Goal: Navigation & Orientation: Find specific page/section

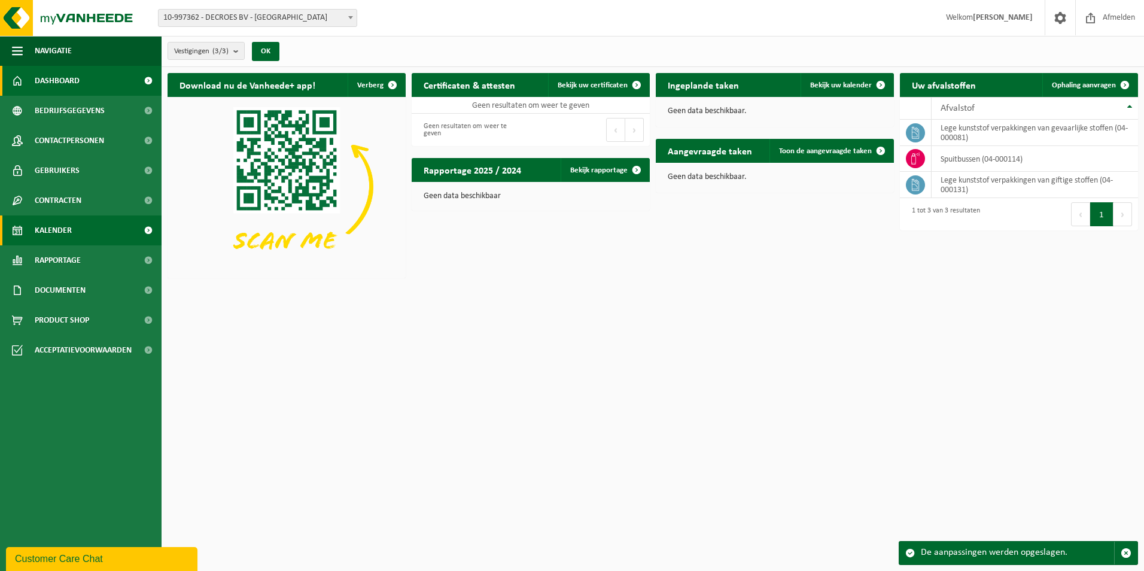
click at [69, 234] on span "Kalender" at bounding box center [53, 230] width 37 height 30
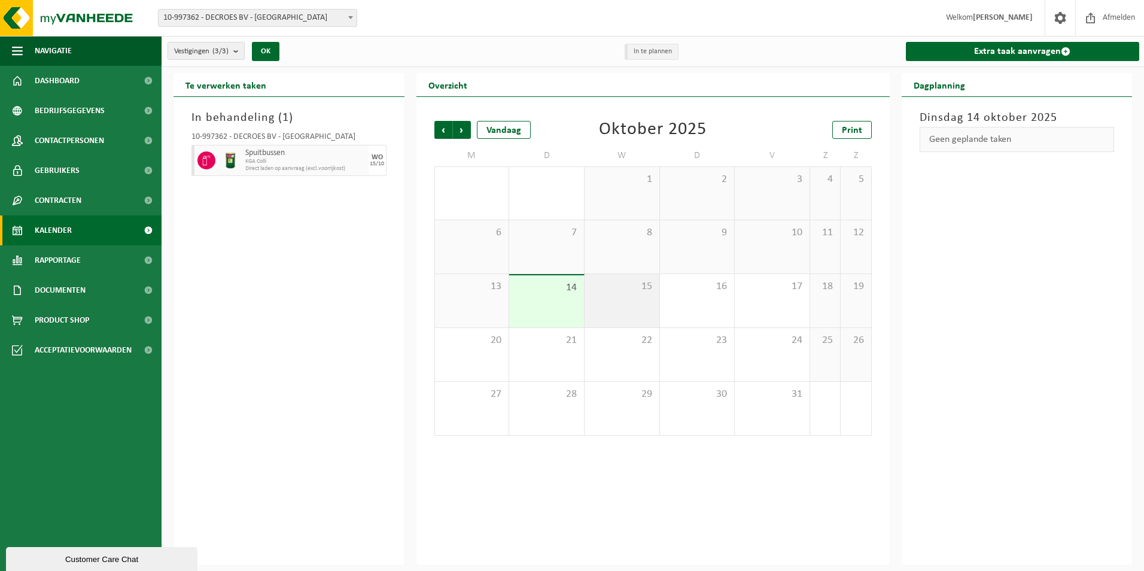
click at [614, 303] on div "15" at bounding box center [621, 300] width 75 height 53
click at [262, 239] on div "In behandeling ( 1 ) 10-997362 - DECROES BV - ANTWERPEN Spuitbussen KGA Colli D…" at bounding box center [288, 331] width 231 height 468
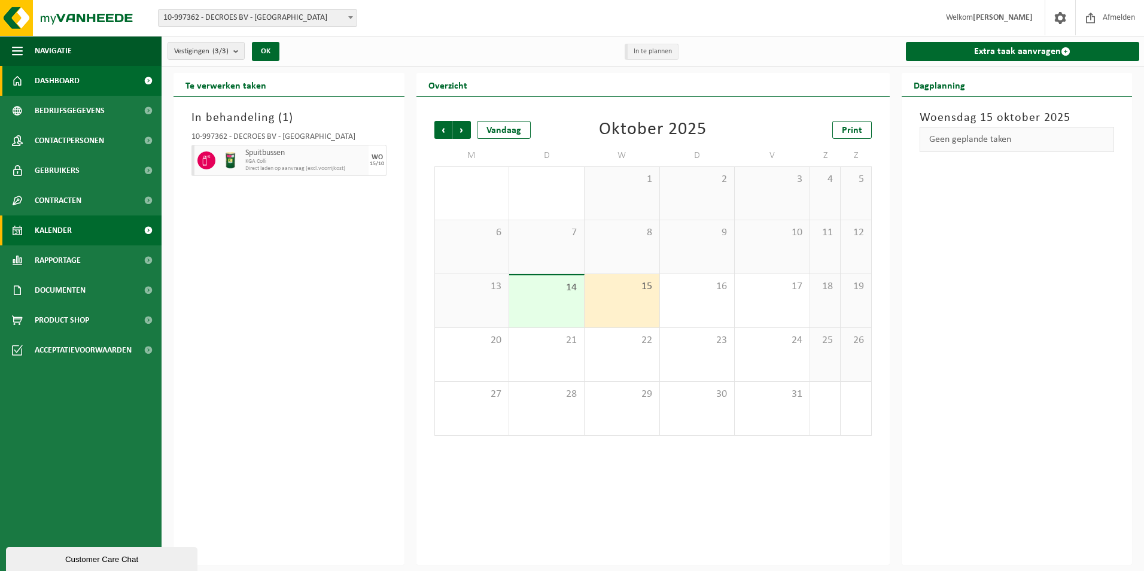
click at [67, 79] on span "Dashboard" at bounding box center [57, 81] width 45 height 30
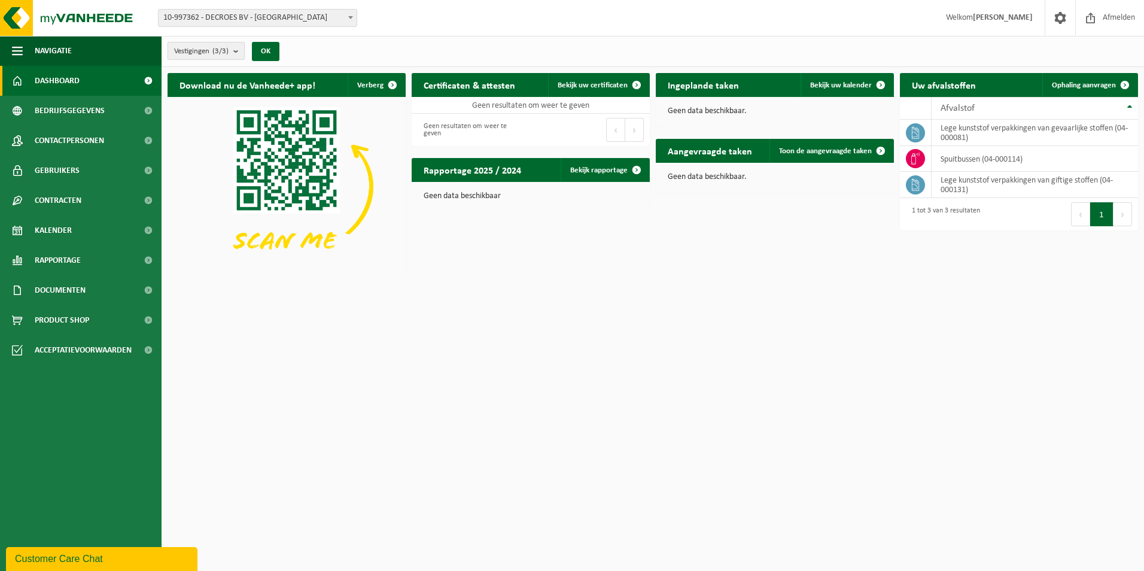
click at [229, 51] on count "(3/3)" at bounding box center [220, 51] width 16 height 8
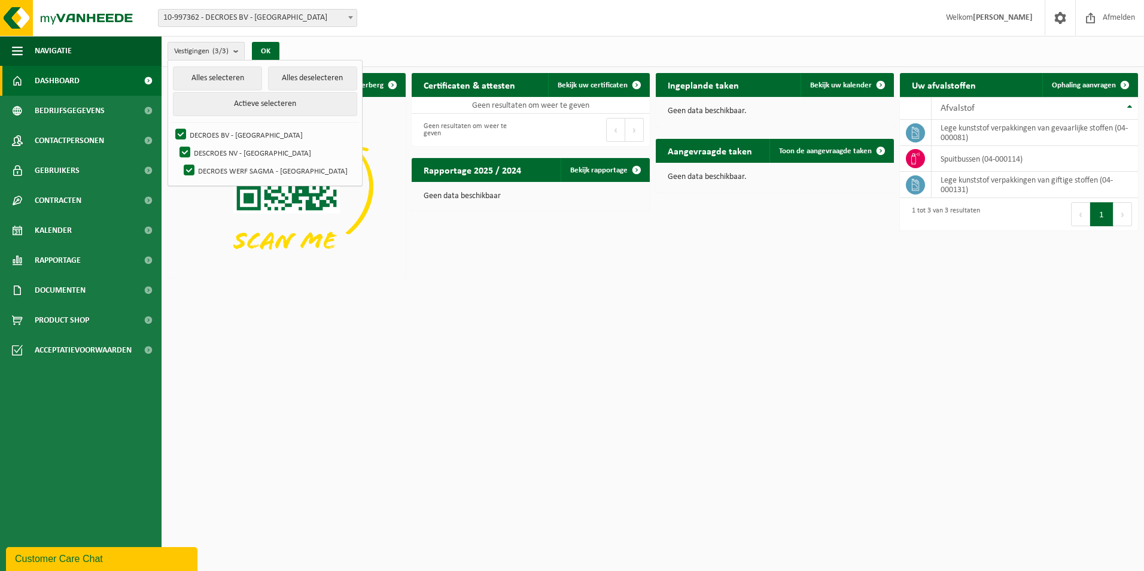
click at [464, 40] on div "Vestigingen (3/3) Alles selecteren Alles deselecteren Actieve selecteren DECROE…" at bounding box center [653, 51] width 982 height 31
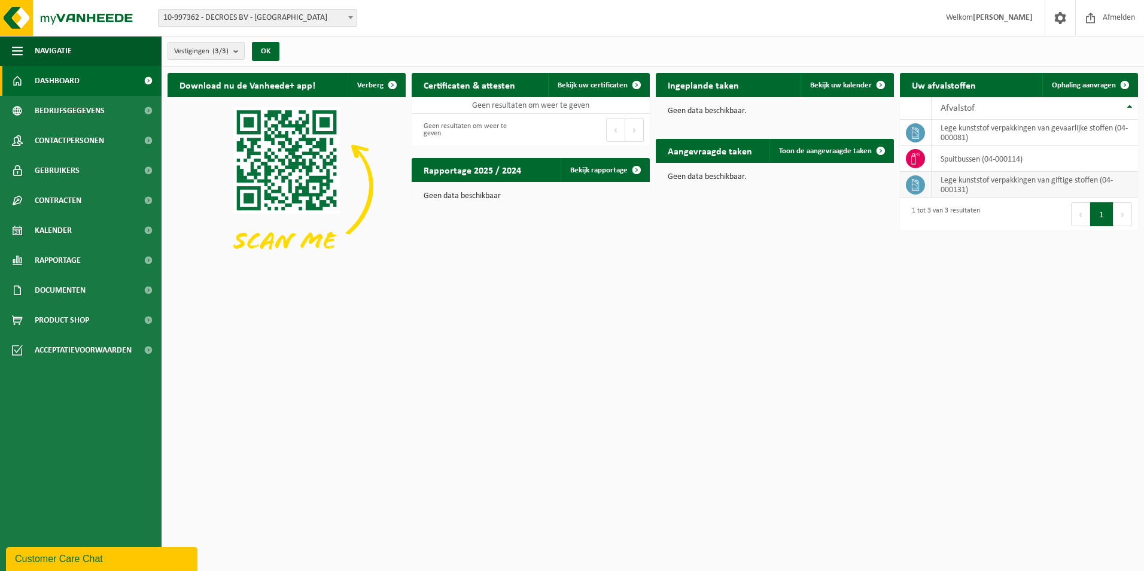
click at [976, 182] on td "lege kunststof verpakkingen van giftige stoffen (04-000131)" at bounding box center [1034, 185] width 206 height 26
click at [974, 162] on td "spuitbussen (04-000114)" at bounding box center [1034, 159] width 206 height 26
click at [970, 136] on td "lege kunststof verpakkingen van gevaarlijke stoffen (04-000081)" at bounding box center [1034, 133] width 206 height 26
click at [1025, 128] on td "lege kunststof verpakkingen van gevaarlijke stoffen (04-000081)" at bounding box center [1034, 133] width 206 height 26
drag, startPoint x: 1025, startPoint y: 128, endPoint x: 1099, endPoint y: 127, distance: 74.2
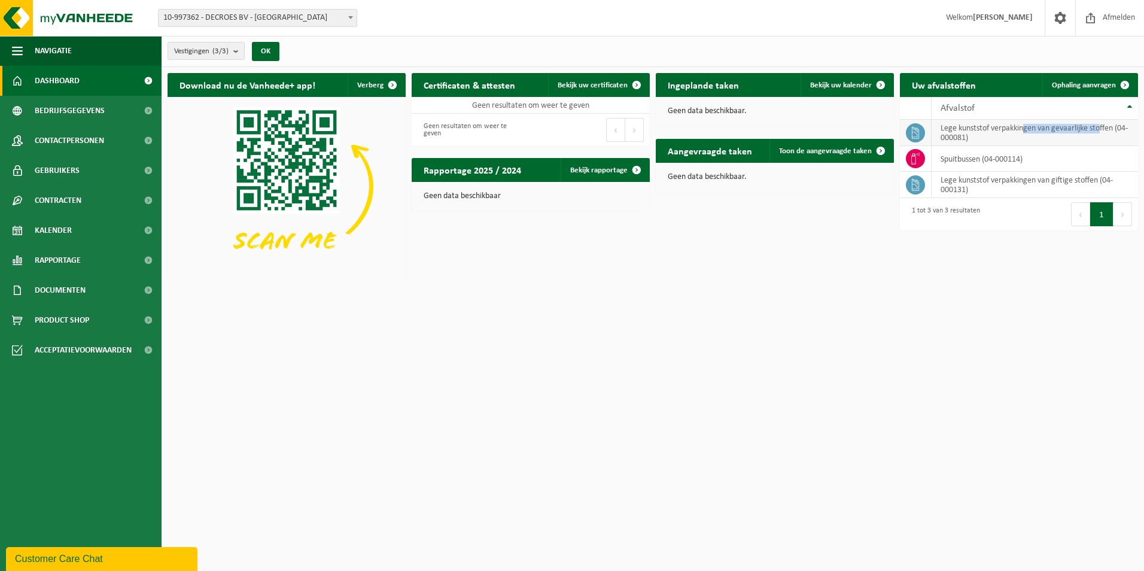
click at [1099, 127] on td "lege kunststof verpakkingen van gevaarlijke stoffen (04-000081)" at bounding box center [1034, 133] width 206 height 26
drag, startPoint x: 1099, startPoint y: 127, endPoint x: 1046, endPoint y: 126, distance: 53.3
click at [1046, 126] on td "lege kunststof verpakkingen van gevaarlijke stoffen (04-000081)" at bounding box center [1034, 133] width 206 height 26
drag, startPoint x: 1052, startPoint y: 126, endPoint x: 1120, endPoint y: 129, distance: 68.8
click at [1120, 129] on td "lege kunststof verpakkingen van gevaarlijke stoffen (04-000081)" at bounding box center [1034, 133] width 206 height 26
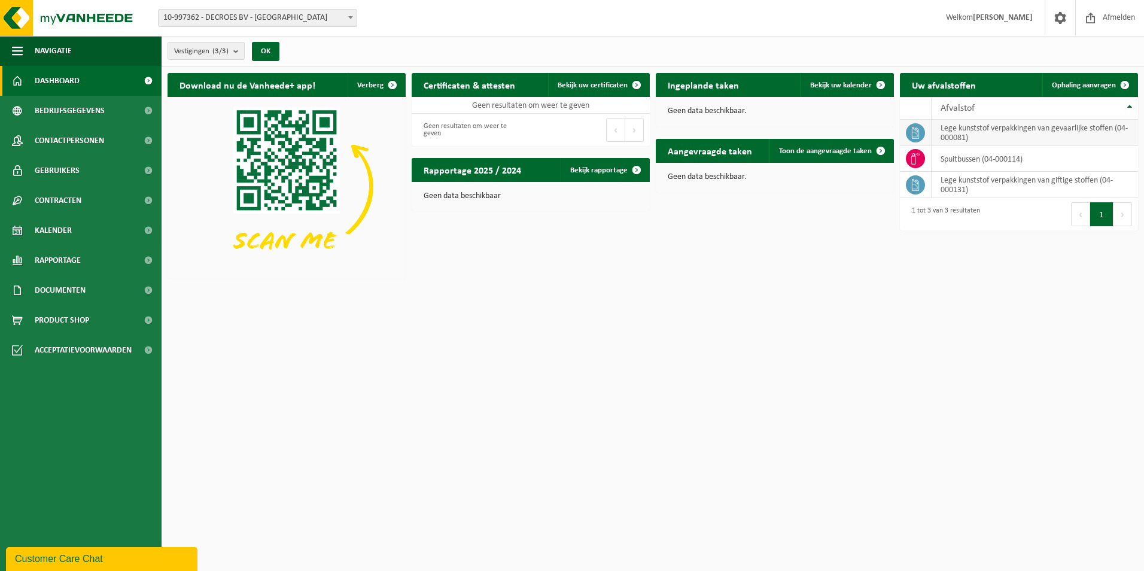
drag, startPoint x: 1120, startPoint y: 129, endPoint x: 1015, endPoint y: 136, distance: 105.5
click at [1015, 136] on td "lege kunststof verpakkingen van gevaarlijke stoffen (04-000081)" at bounding box center [1034, 133] width 206 height 26
click at [1129, 105] on th "Afvalstof" at bounding box center [1034, 108] width 206 height 23
click at [1131, 108] on th "Afvalstof" at bounding box center [1034, 108] width 206 height 23
click at [81, 284] on span "Documenten" at bounding box center [60, 290] width 51 height 30
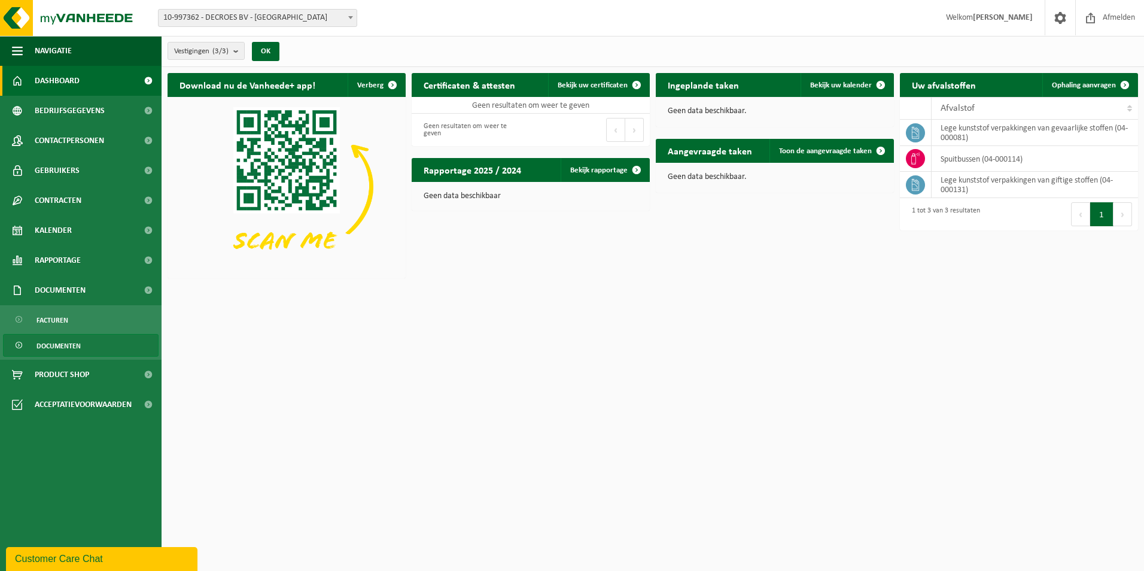
click at [60, 342] on span "Documenten" at bounding box center [58, 345] width 44 height 23
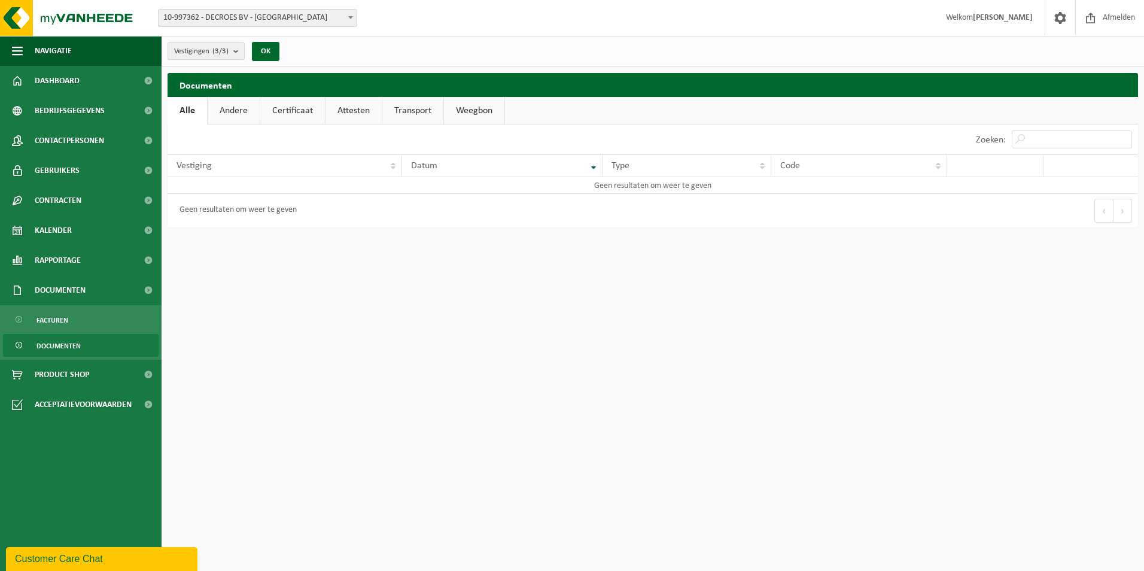
click at [357, 108] on link "Attesten" at bounding box center [353, 111] width 56 height 28
click at [452, 111] on link "Weegbon" at bounding box center [476, 111] width 60 height 28
click at [404, 118] on link "Transport" at bounding box center [412, 111] width 61 height 28
click at [56, 289] on span "Documenten" at bounding box center [60, 290] width 51 height 30
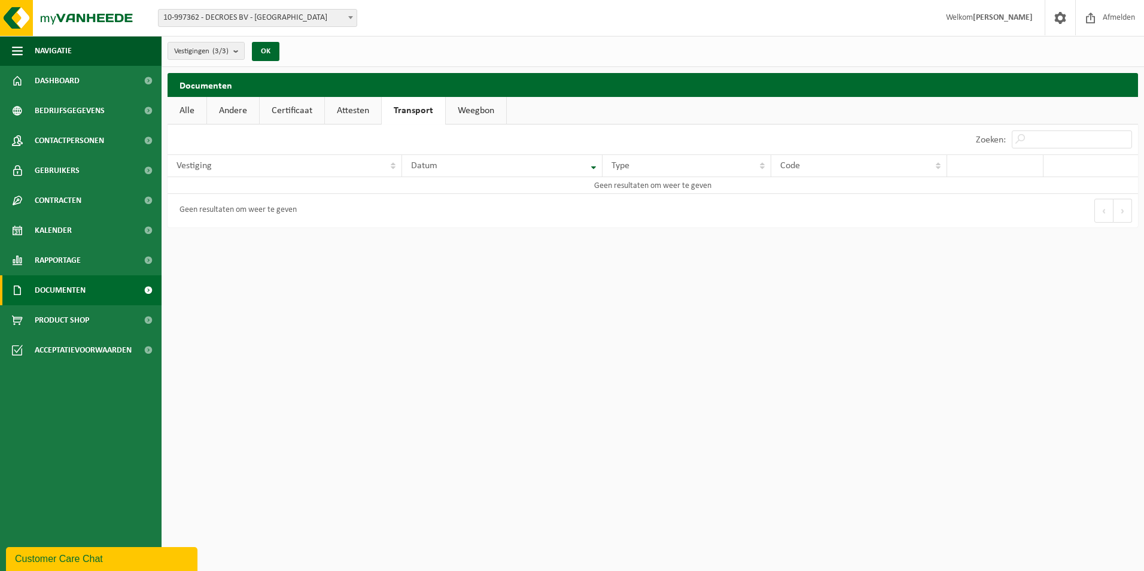
click at [56, 289] on span "Documenten" at bounding box center [60, 290] width 51 height 30
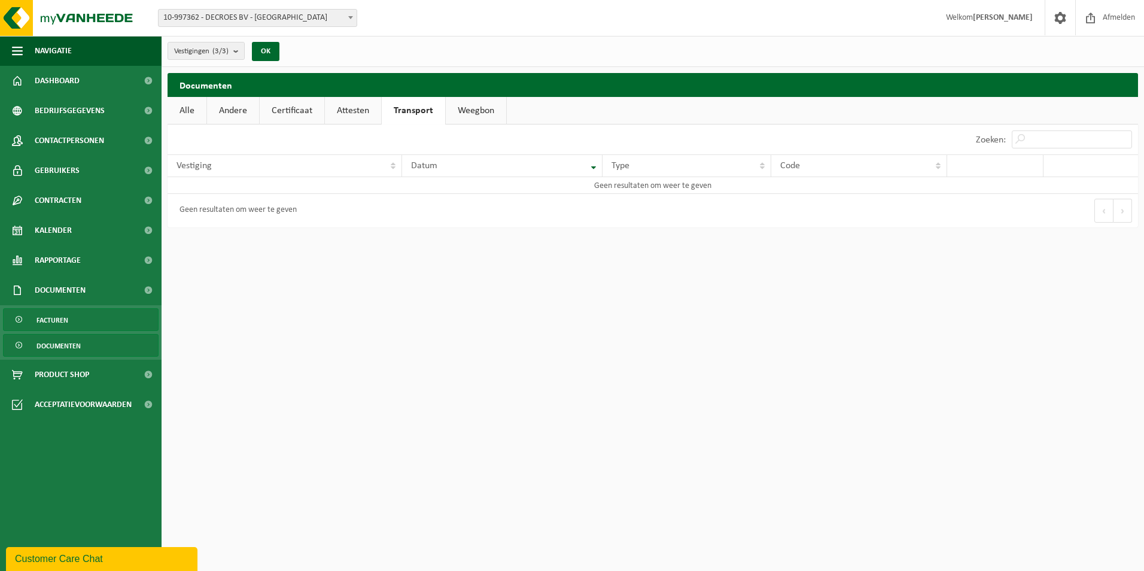
click at [60, 323] on span "Facturen" at bounding box center [52, 320] width 32 height 23
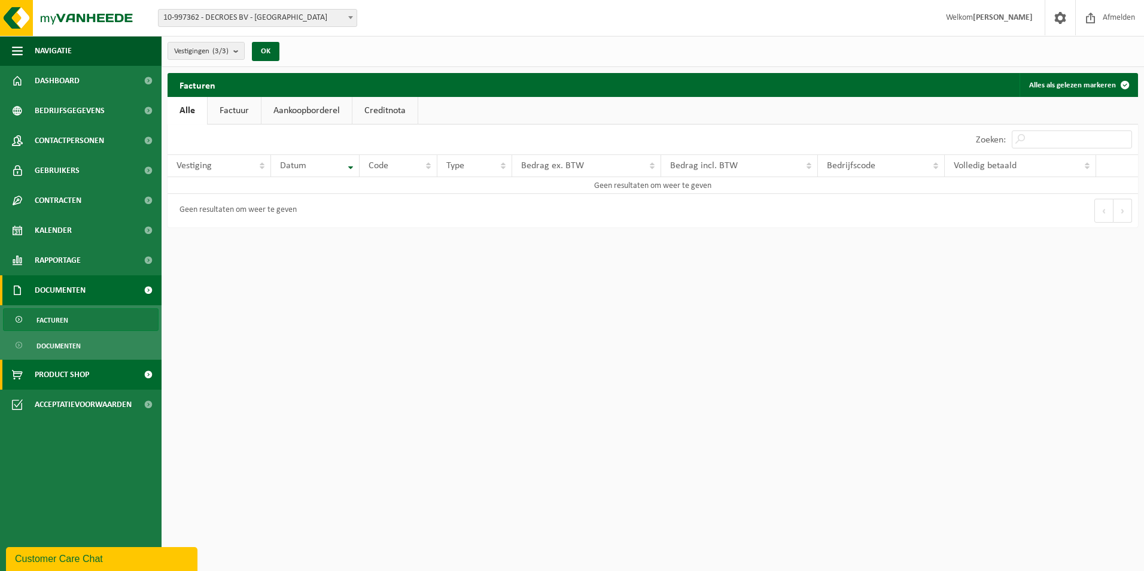
click at [50, 376] on span "Product Shop" at bounding box center [62, 375] width 54 height 30
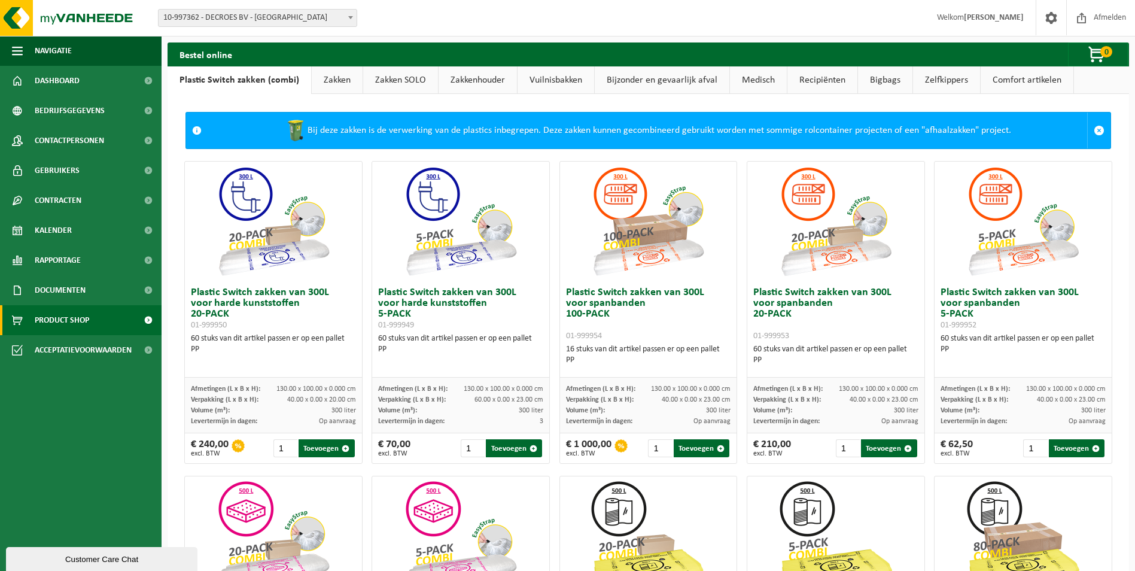
click at [337, 81] on link "Zakken" at bounding box center [337, 80] width 51 height 28
